Goal: Navigation & Orientation: Find specific page/section

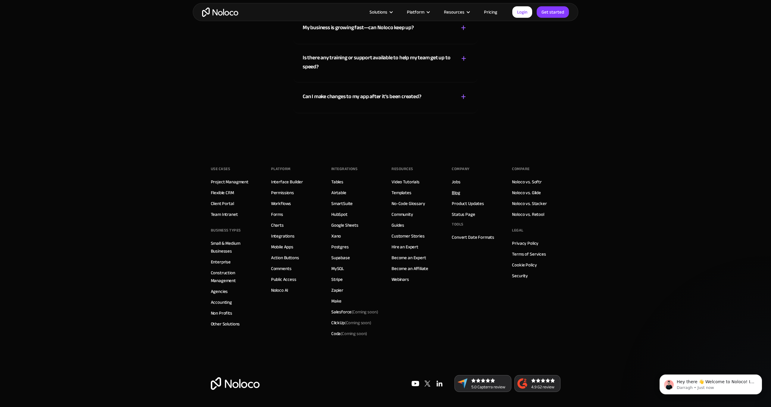
click at [456, 192] on link "Blog" at bounding box center [456, 193] width 8 height 8
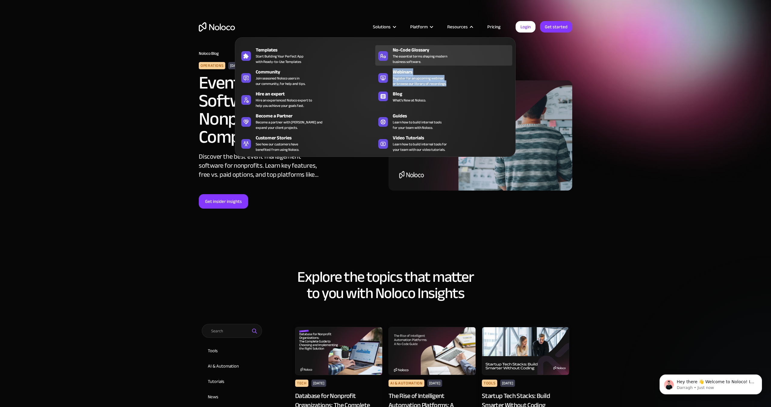
drag, startPoint x: 410, startPoint y: 88, endPoint x: 414, endPoint y: 58, distance: 30.4
click at [414, 58] on div "Templates Start Building Your Perfect App with Ready-to-Use Templates No-Code G…" at bounding box center [375, 97] width 281 height 120
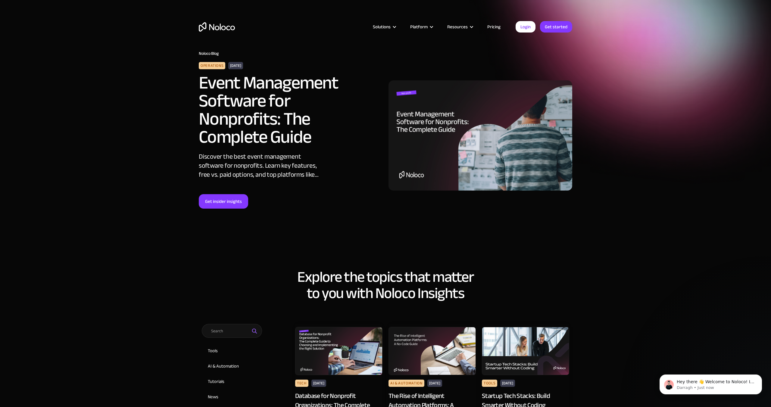
click at [475, 12] on div "Solutions Use Cases Business Types Project Management Keep track of customers, …" at bounding box center [385, 28] width 771 height 57
click at [228, 30] on img "home" at bounding box center [217, 26] width 36 height 9
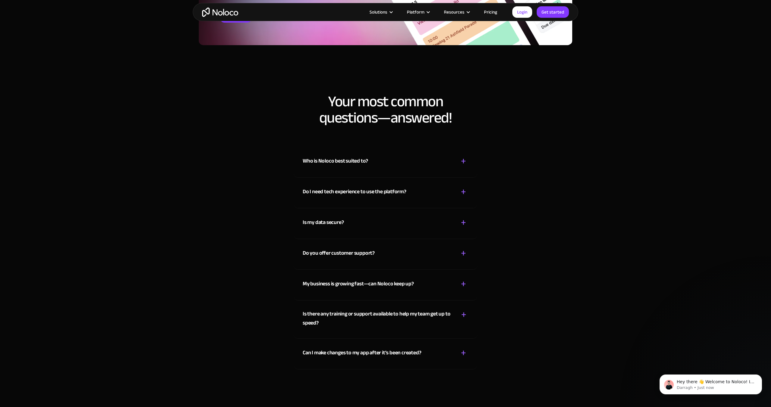
scroll to position [3012, 0]
click at [309, 157] on div "Who is Noloco best suited to?" at bounding box center [335, 160] width 65 height 9
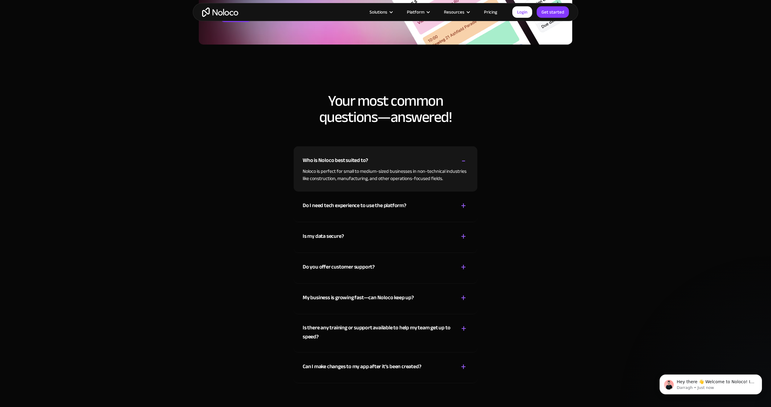
click at [333, 160] on div "Who is Noloco best suited to?" at bounding box center [335, 160] width 65 height 9
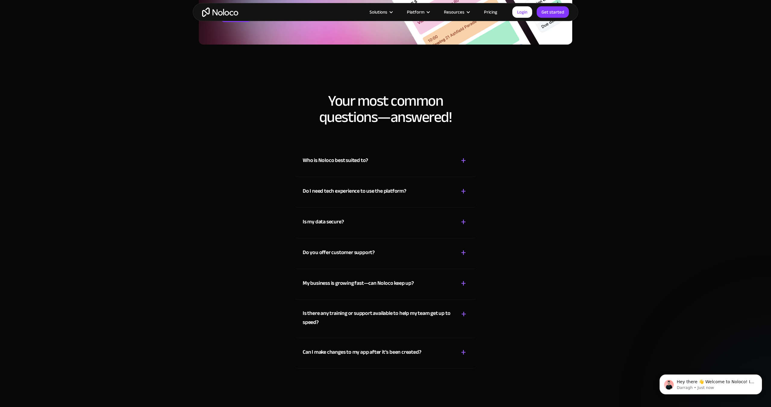
click at [333, 160] on div "Who is Noloco best suited to?" at bounding box center [335, 160] width 65 height 9
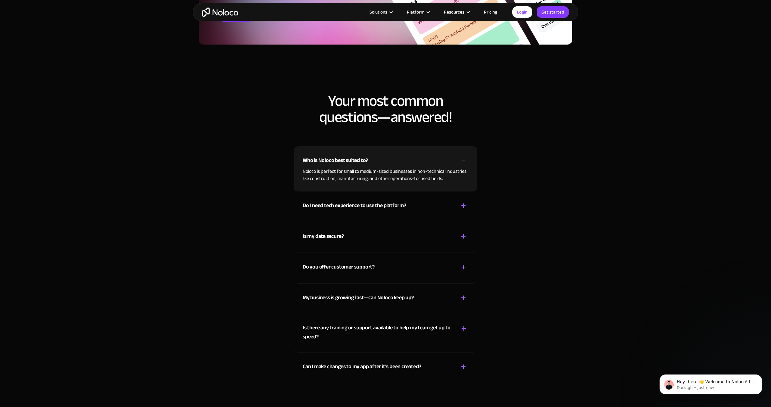
click at [333, 160] on div "Who is Noloco best suited to?" at bounding box center [335, 160] width 65 height 9
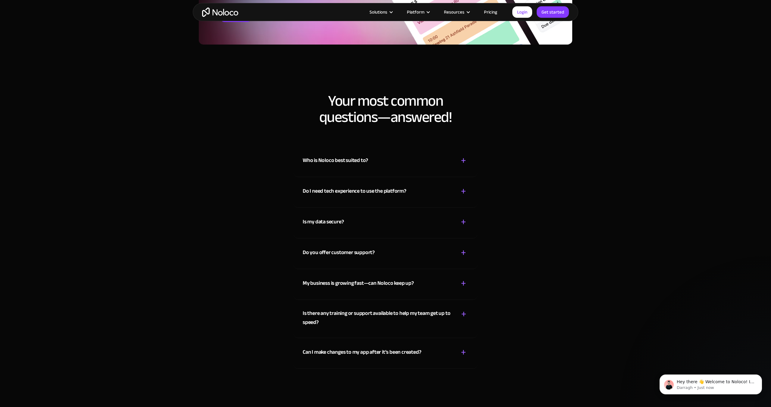
click at [255, 194] on div "Who is Noloco best suited to? + - Noloco is perfect for small to medium-sized b…" at bounding box center [386, 263] width 386 height 247
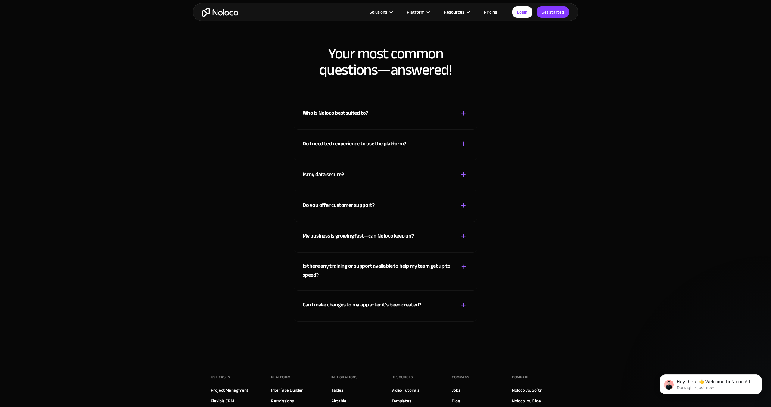
scroll to position [3063, 0]
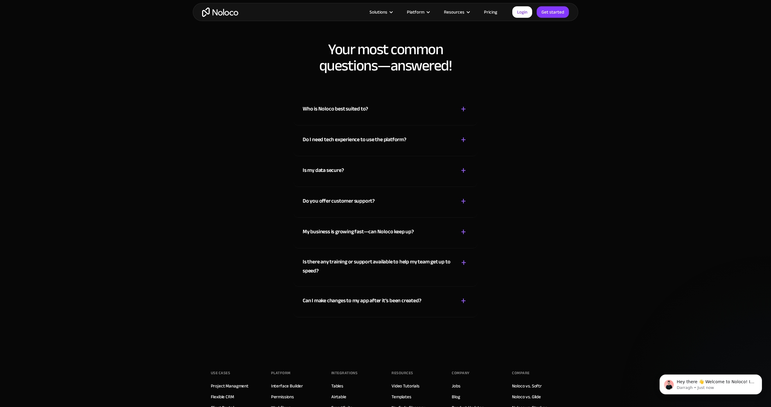
click at [239, 239] on div "Who is Noloco best suited to? + - Noloco is perfect for small to medium-sized b…" at bounding box center [386, 212] width 386 height 247
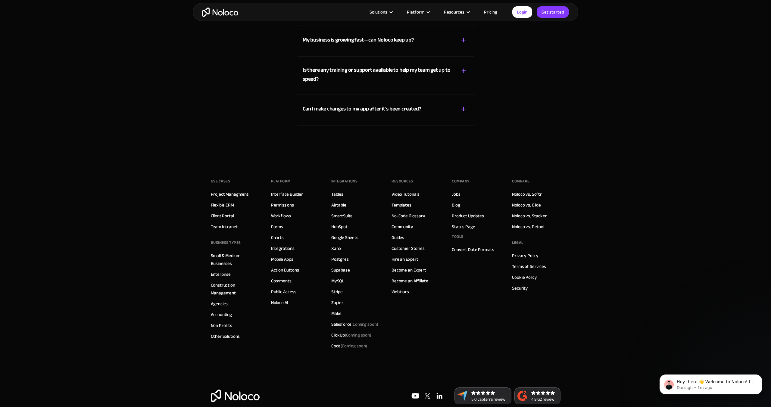
scroll to position [3267, 0]
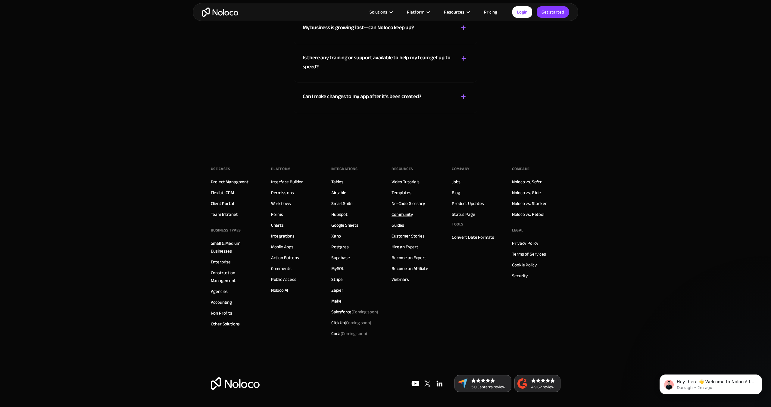
click at [401, 217] on link "Community" at bounding box center [403, 215] width 22 height 8
